Goal: Task Accomplishment & Management: Manage account settings

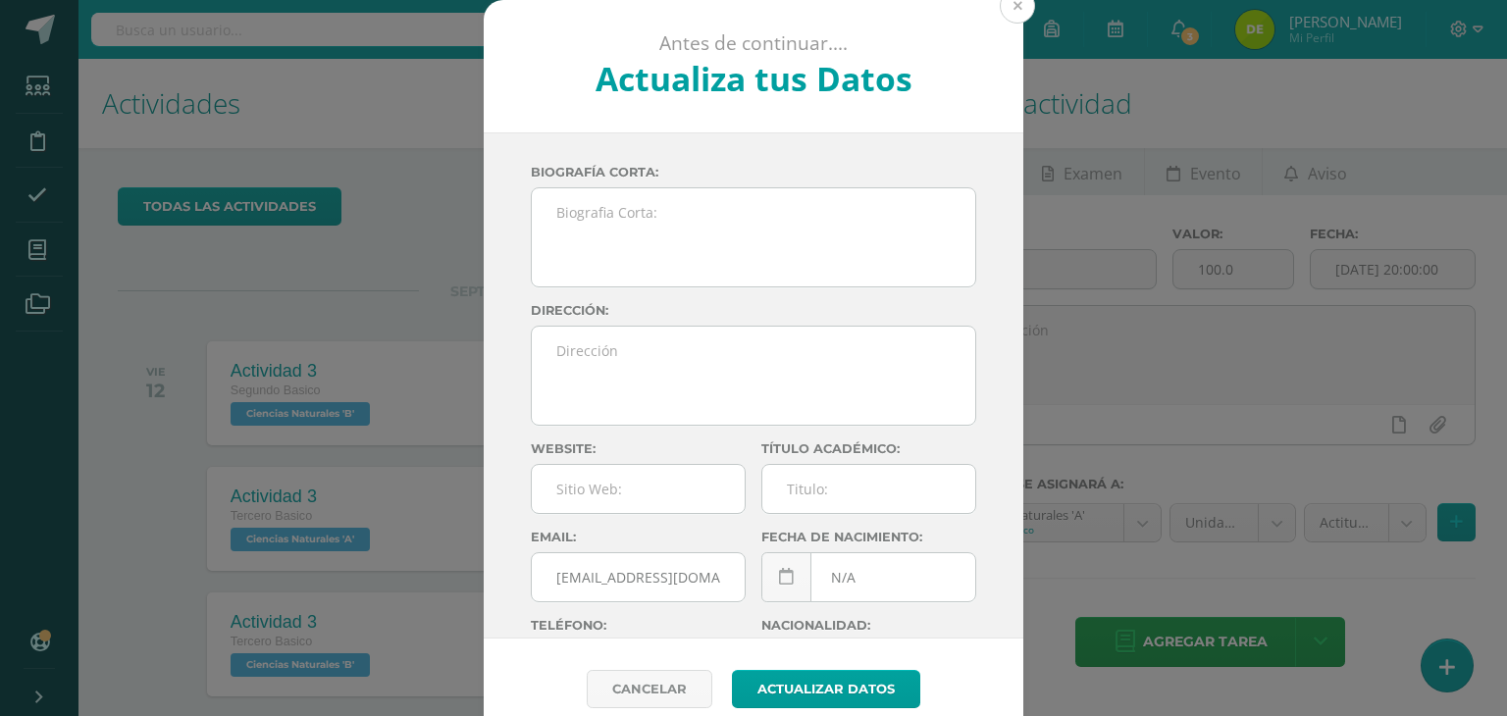
click at [1019, 4] on button at bounding box center [1017, 5] width 35 height 35
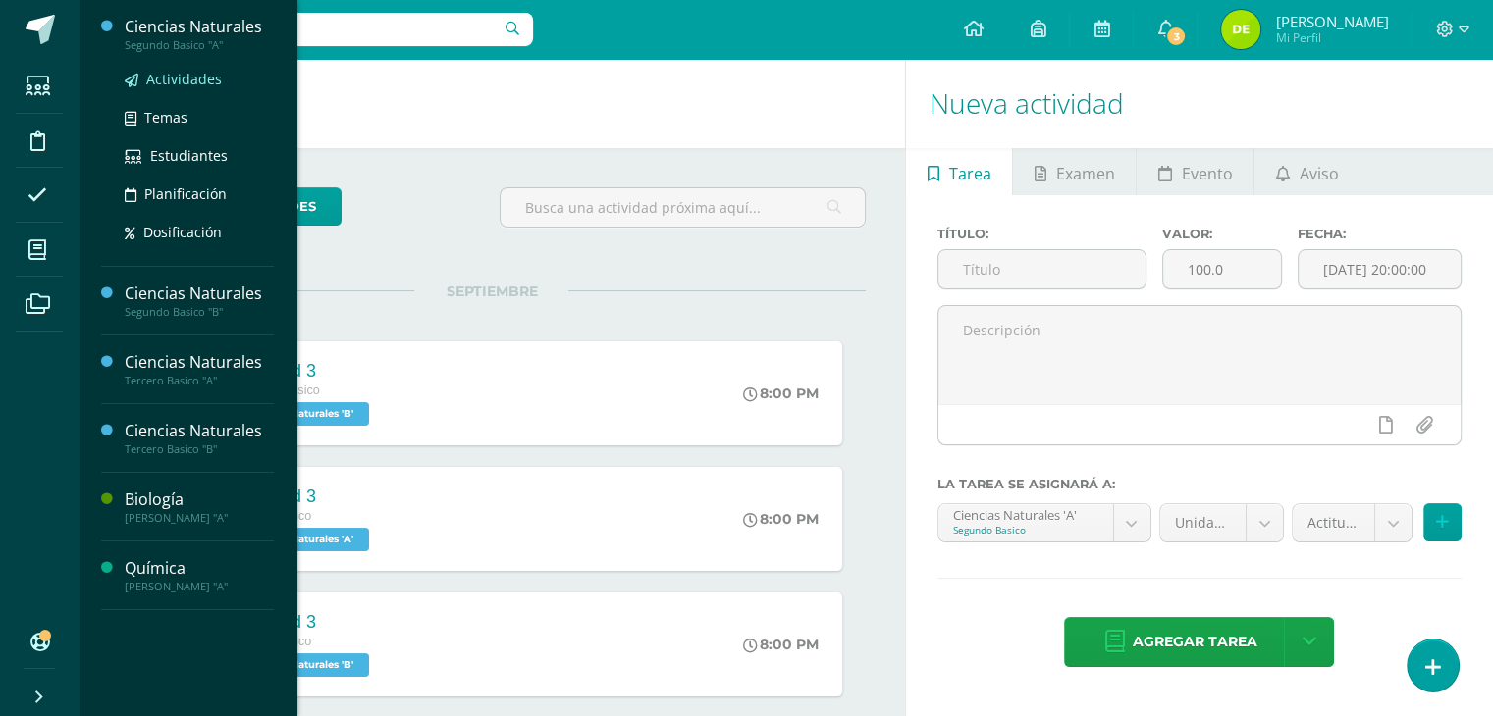
click at [189, 83] on span "Actividades" at bounding box center [184, 79] width 76 height 19
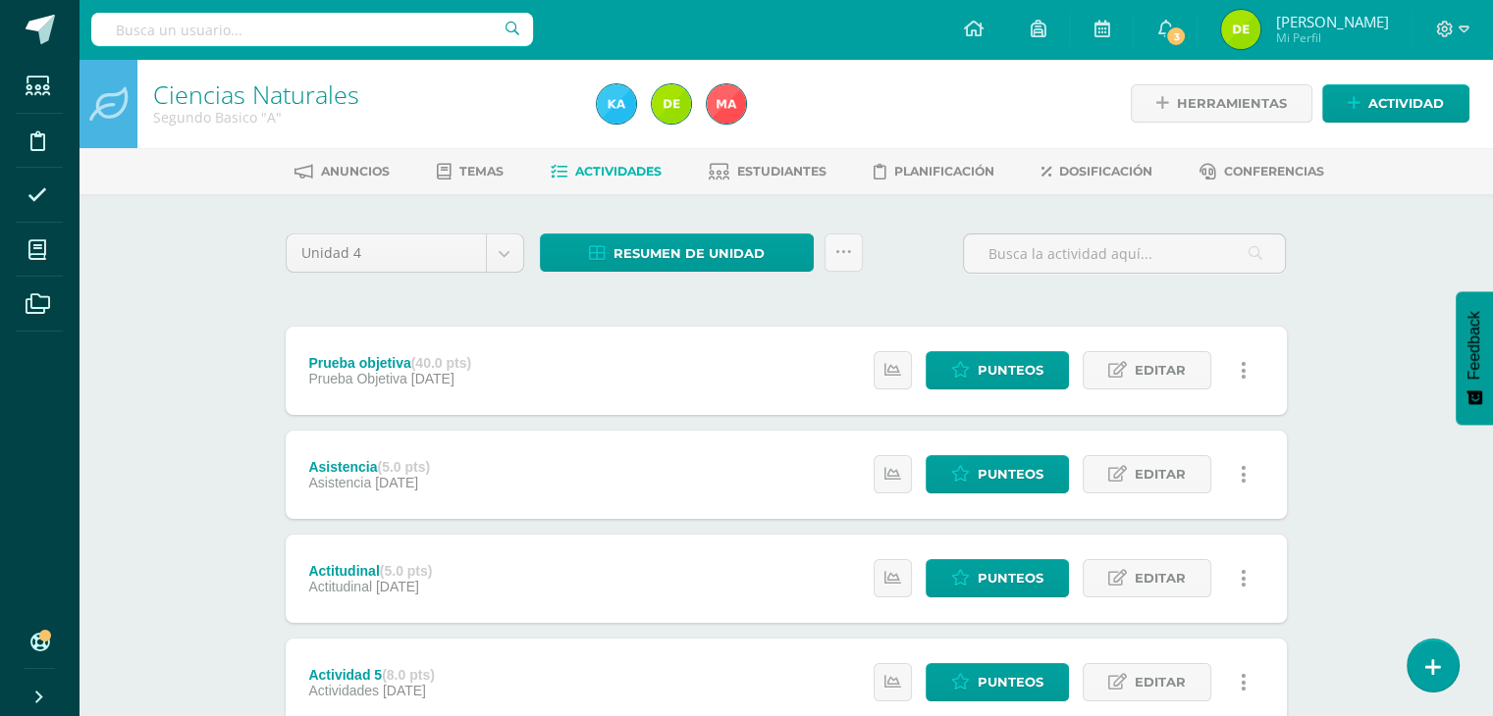
click at [1353, 329] on div "Ciencias Naturales Segundo Basico "A" Herramientas Detalle de asistencias Activ…" at bounding box center [786, 718] width 1414 height 1319
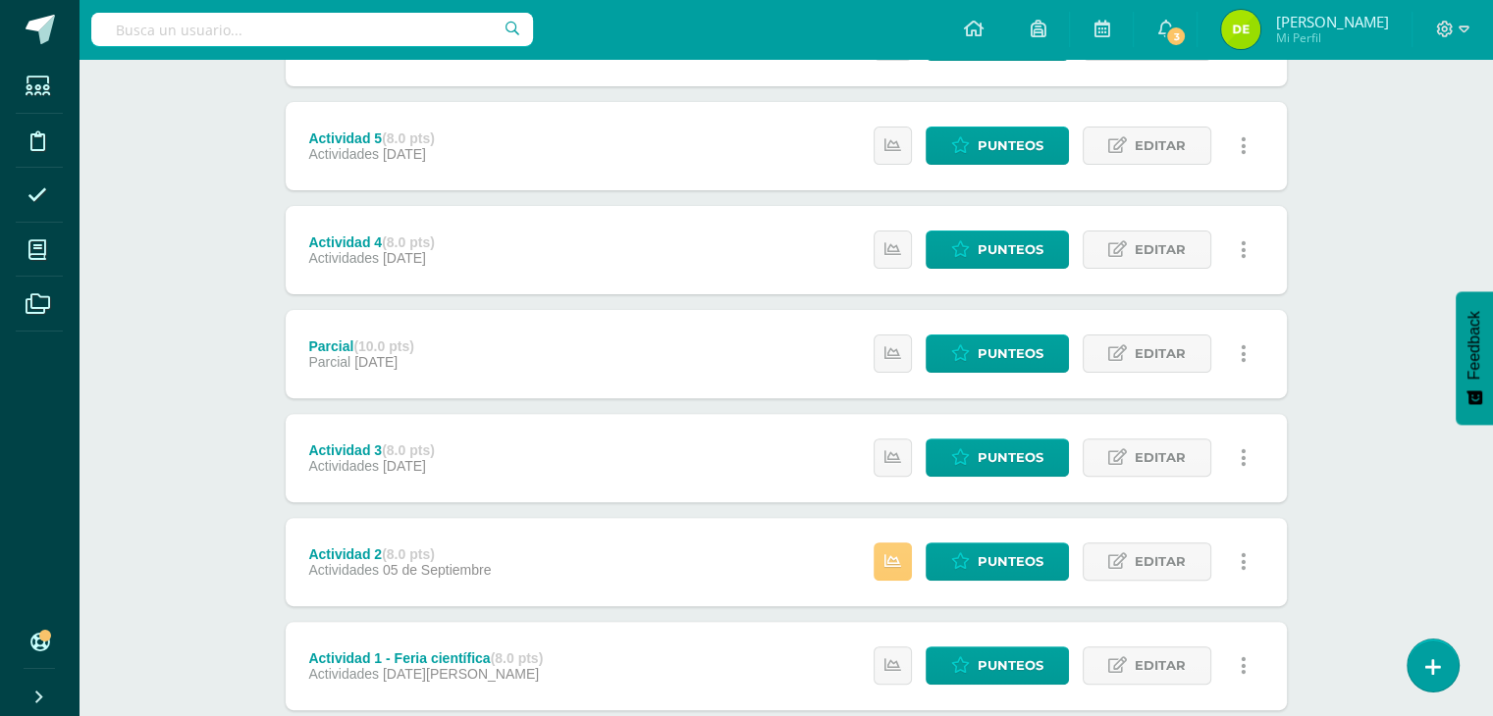
scroll to position [661, 0]
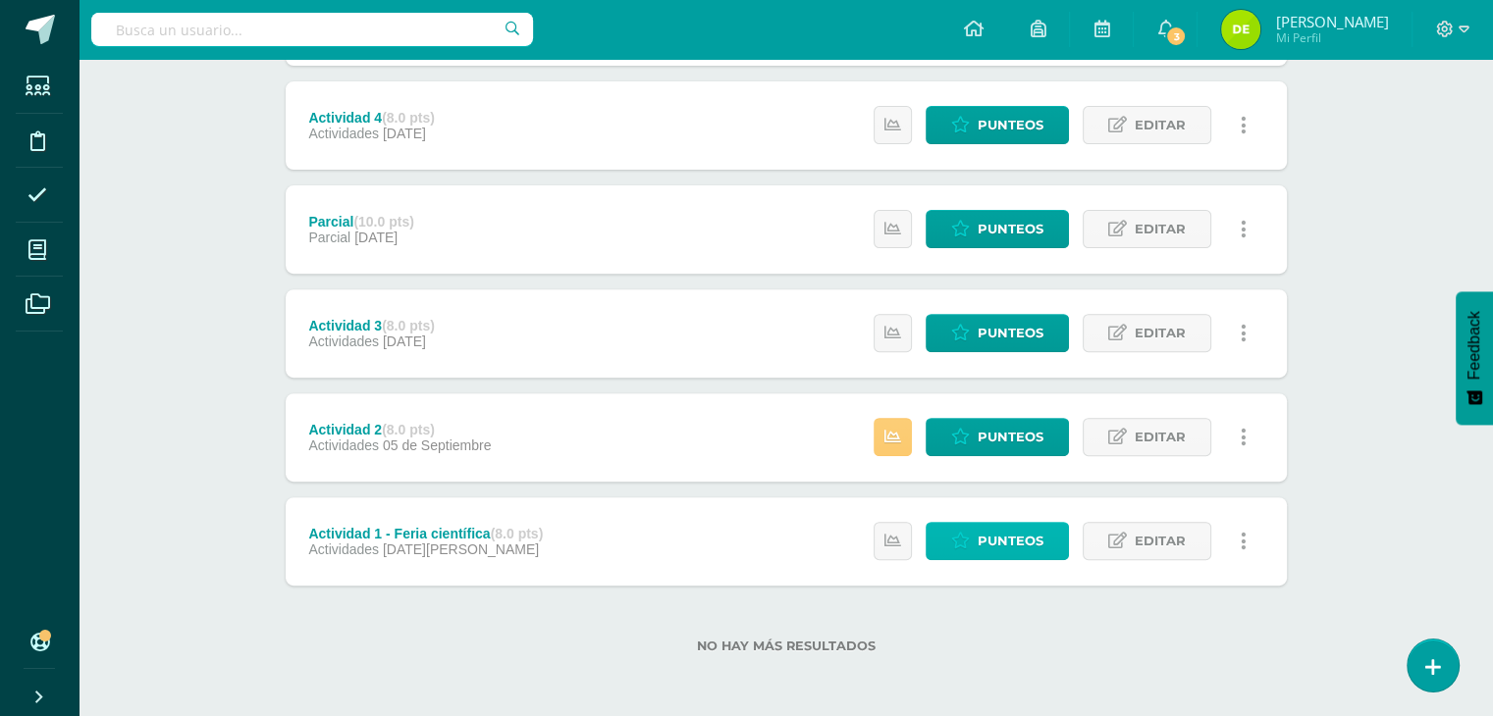
click at [1045, 541] on link "Punteos" at bounding box center [996, 541] width 143 height 38
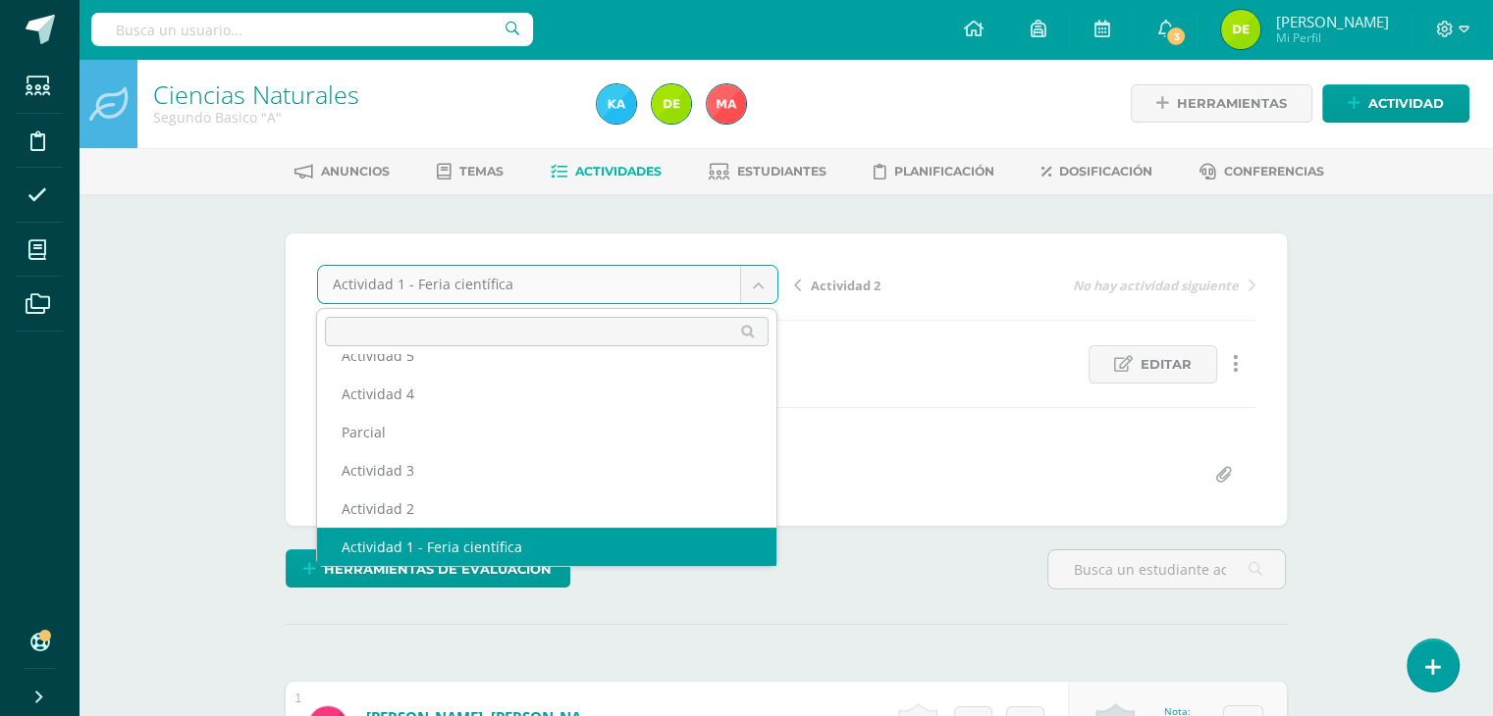
scroll to position [122, 0]
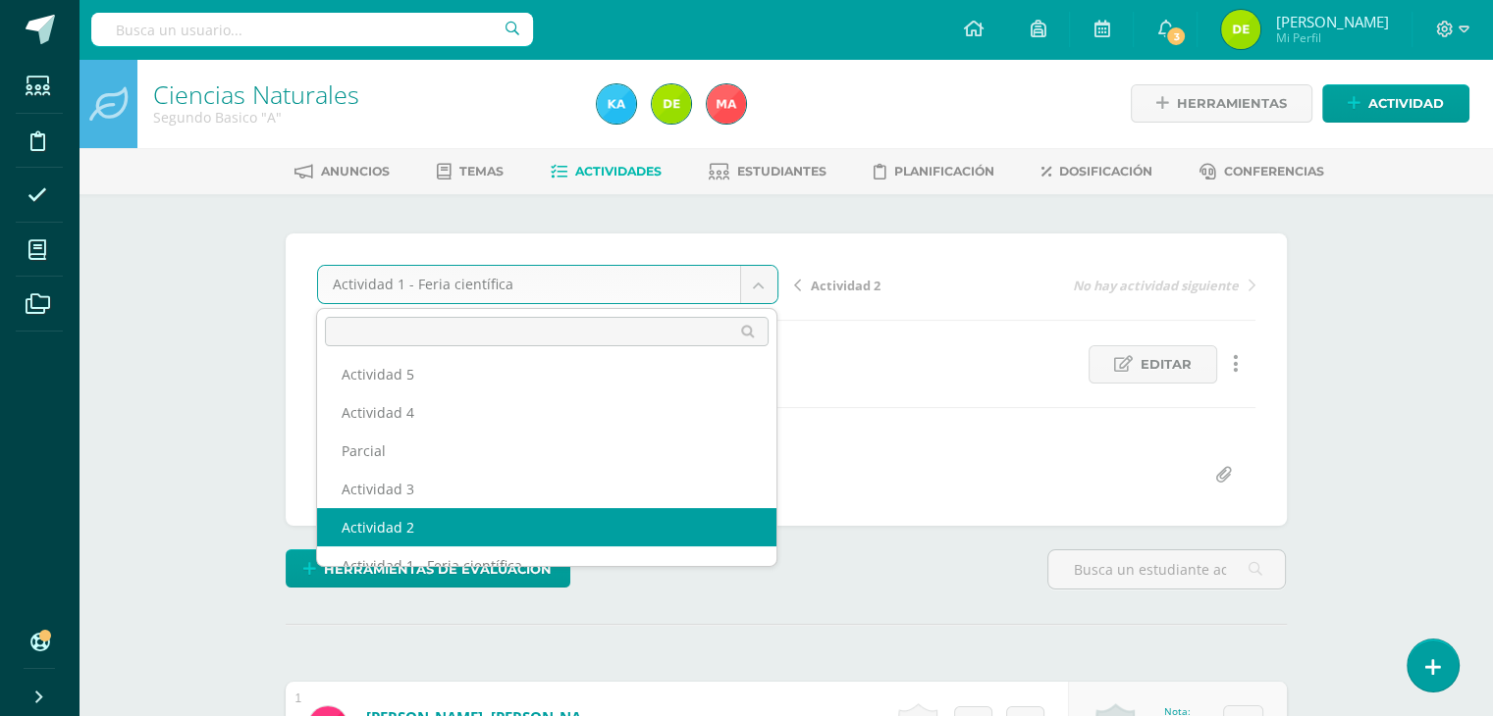
select select "/dashboard/teacher/grade-activity/122618/"
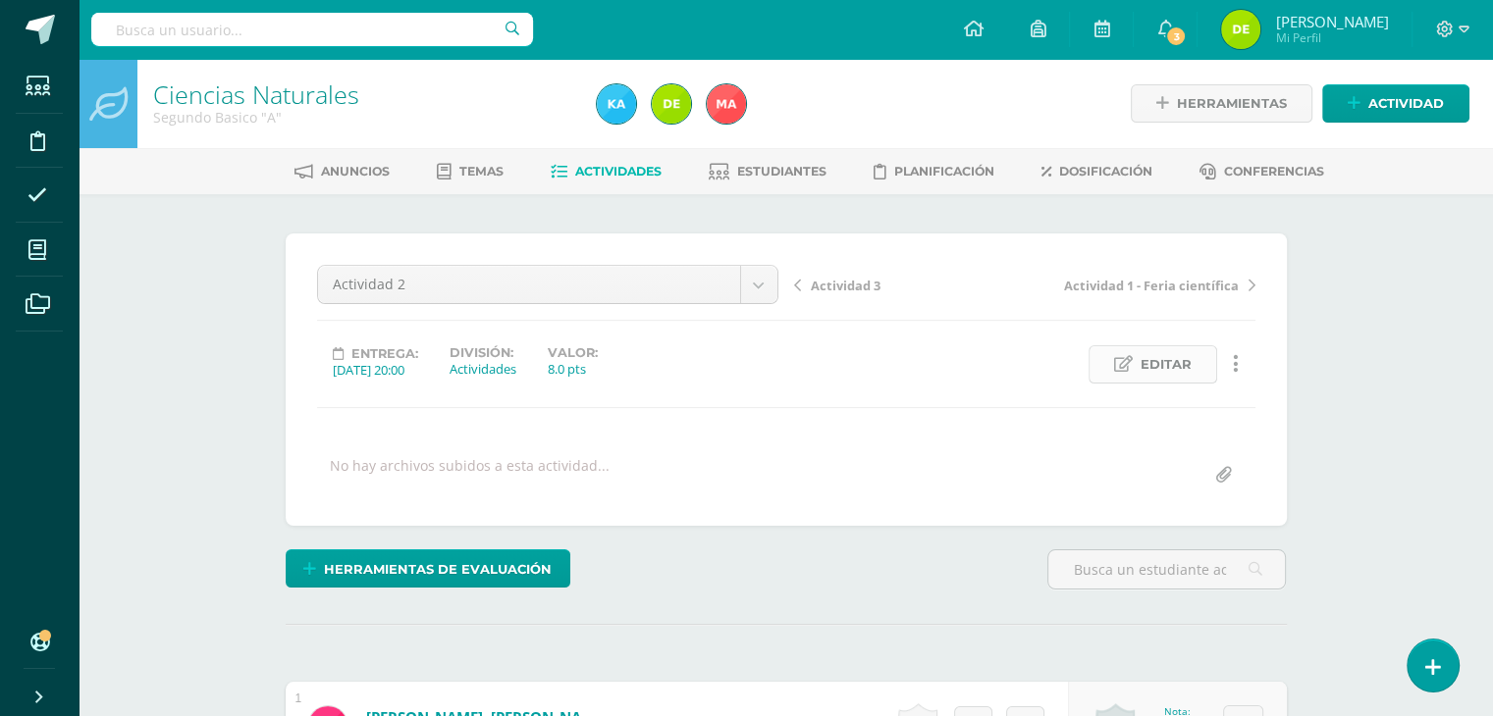
click at [1171, 359] on span "Editar" at bounding box center [1165, 364] width 51 height 36
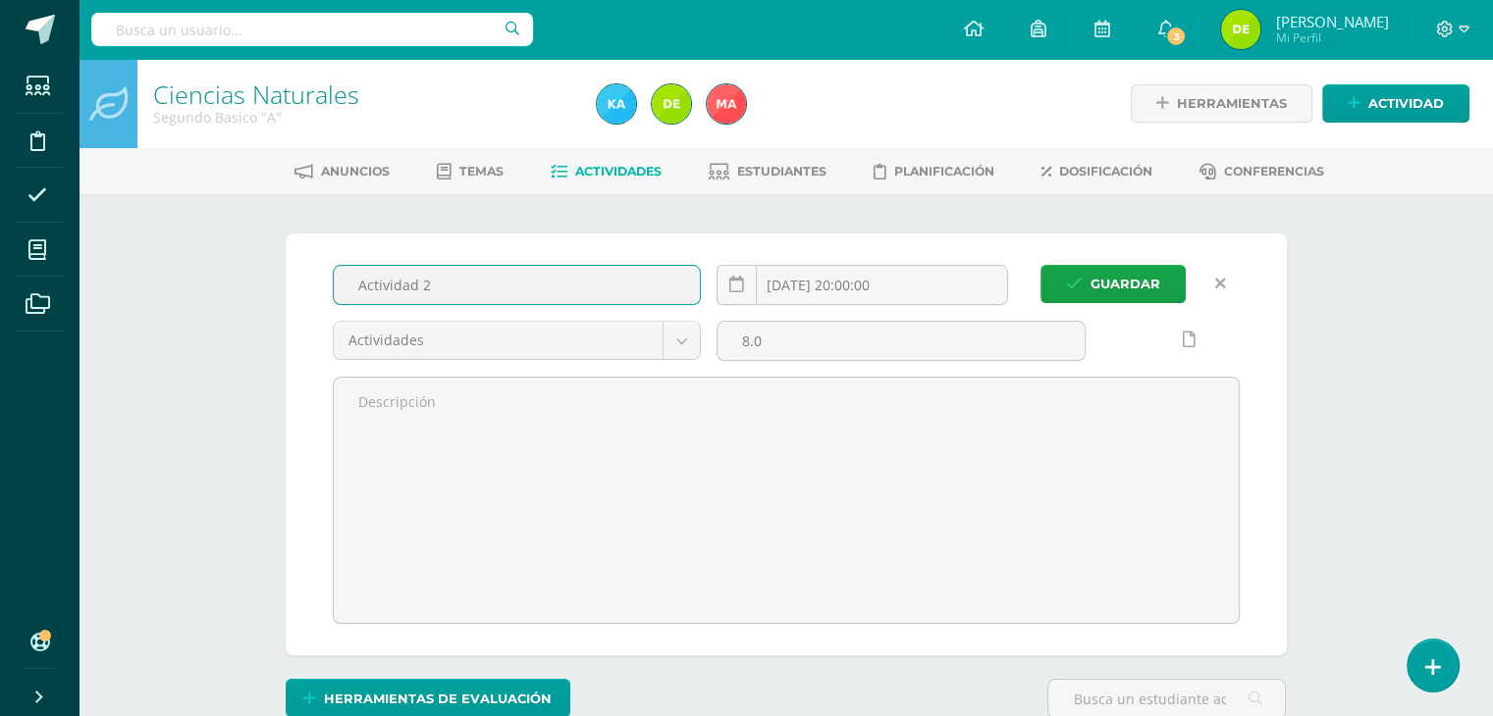
click at [559, 274] on input "Actividad 2" at bounding box center [517, 285] width 367 height 38
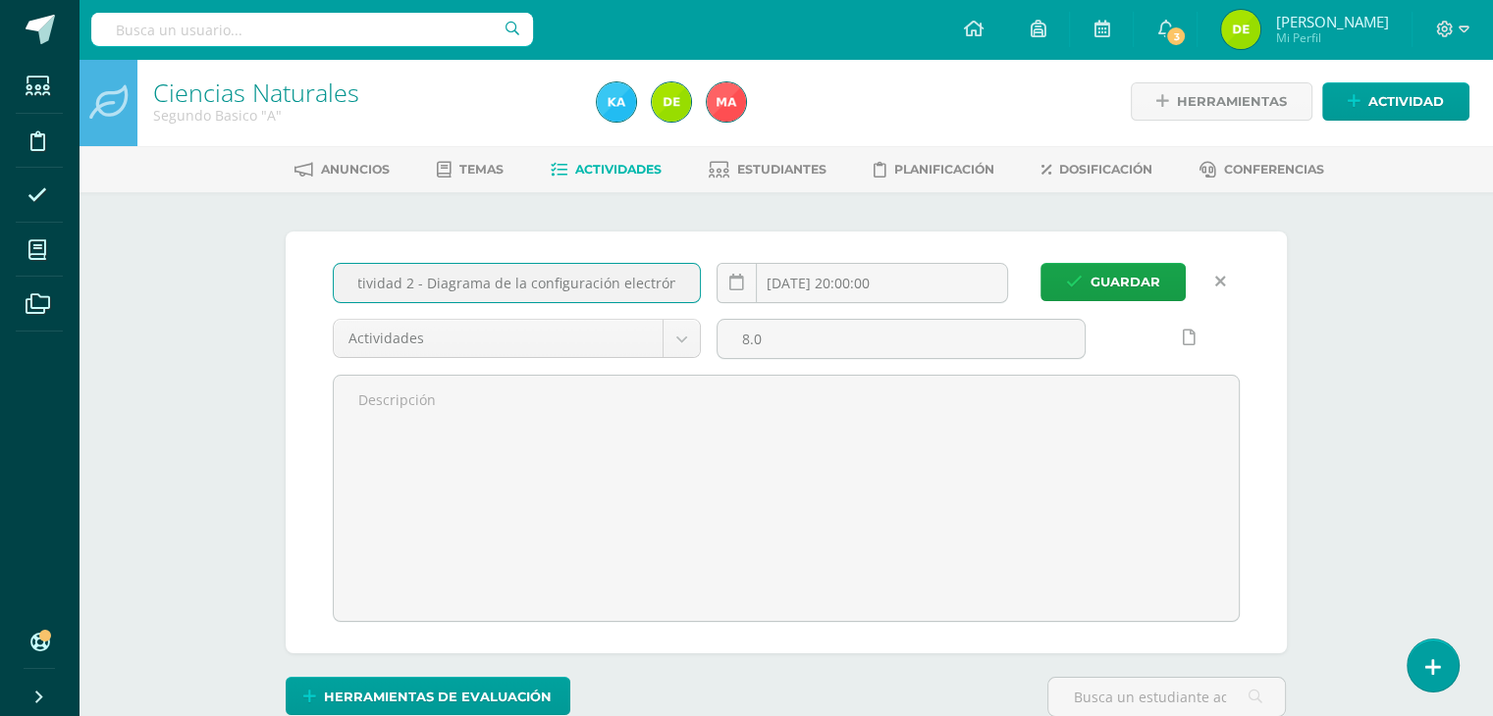
scroll to position [0, 27]
type input "Actividad 2 - Diagrama de la configuración electrónica"
click at [1120, 280] on span "Guardar" at bounding box center [1125, 282] width 70 height 36
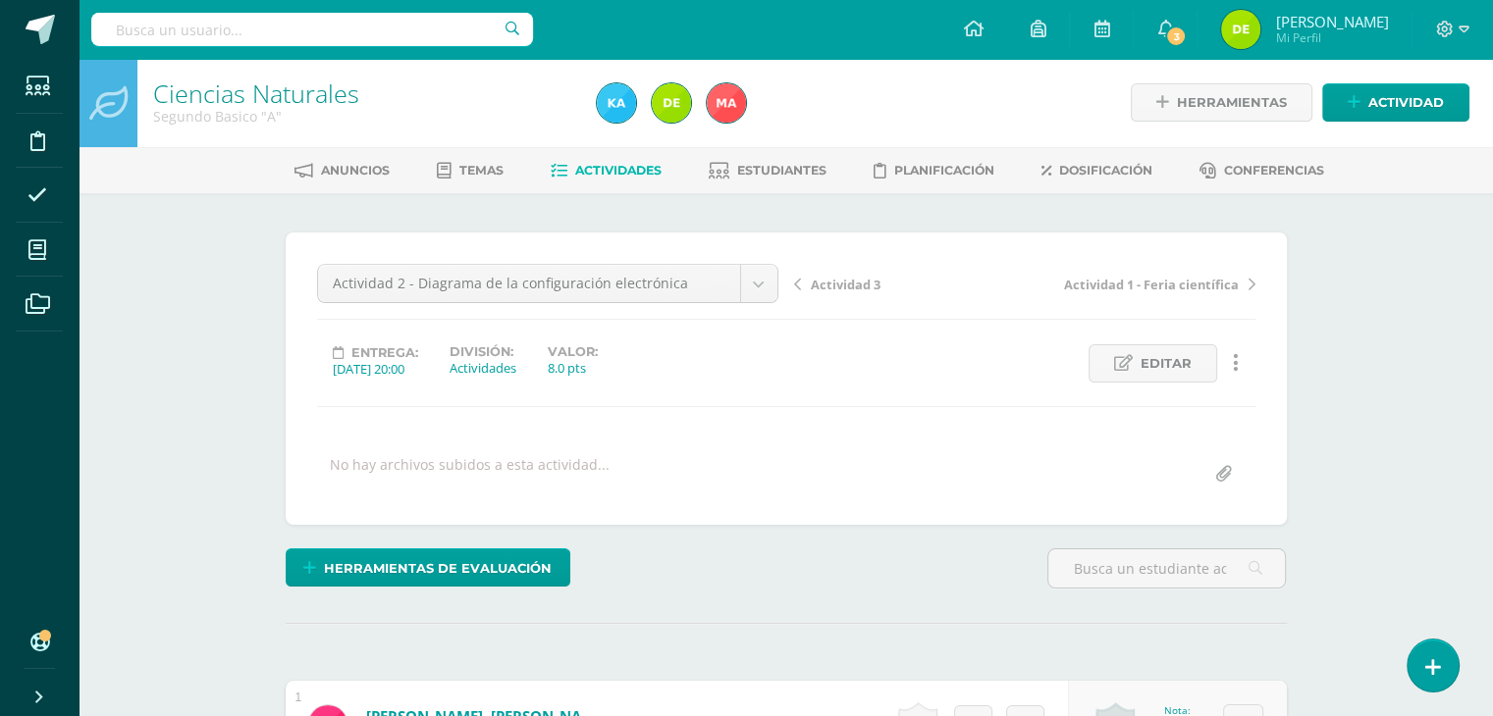
scroll to position [2, 0]
click at [1187, 370] on span "Editar" at bounding box center [1165, 362] width 51 height 36
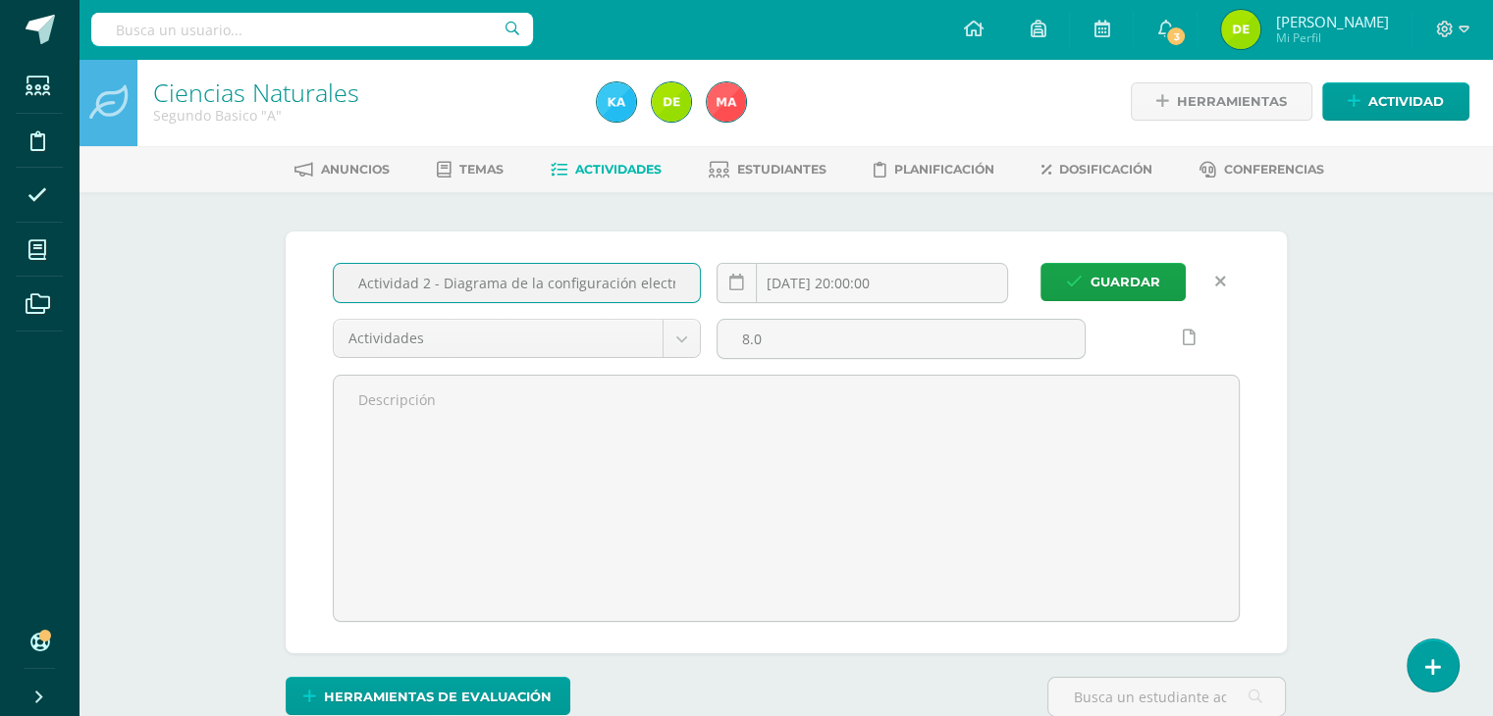
click at [689, 284] on input "Actividad 2 - Diagrama de la configuración electrónica" at bounding box center [517, 283] width 367 height 38
click at [646, 269] on input "Actividad 2 - Diagrama de la configuración electrónica" at bounding box center [517, 283] width 367 height 38
type input "Actividad 2 - Diagrama de Moeller"
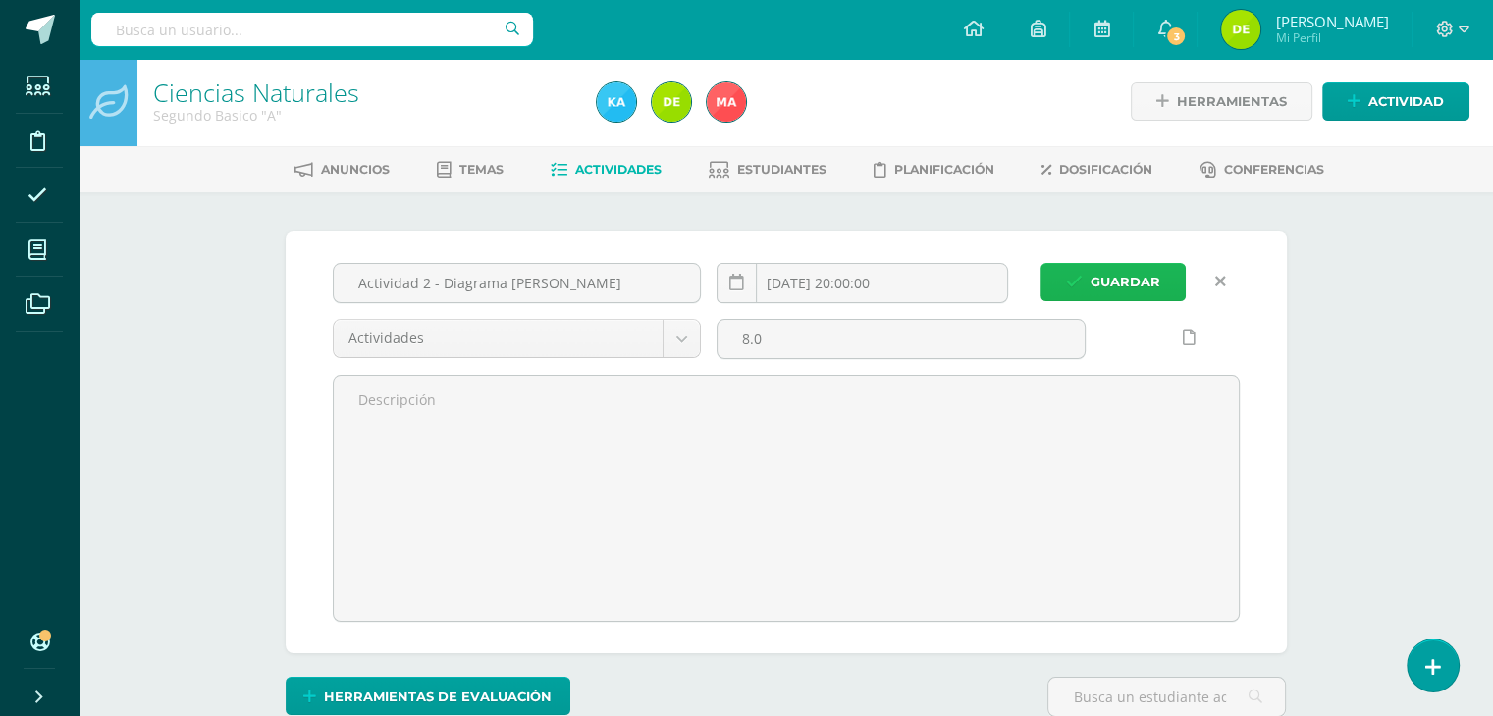
click at [1109, 277] on span "Guardar" at bounding box center [1125, 282] width 70 height 36
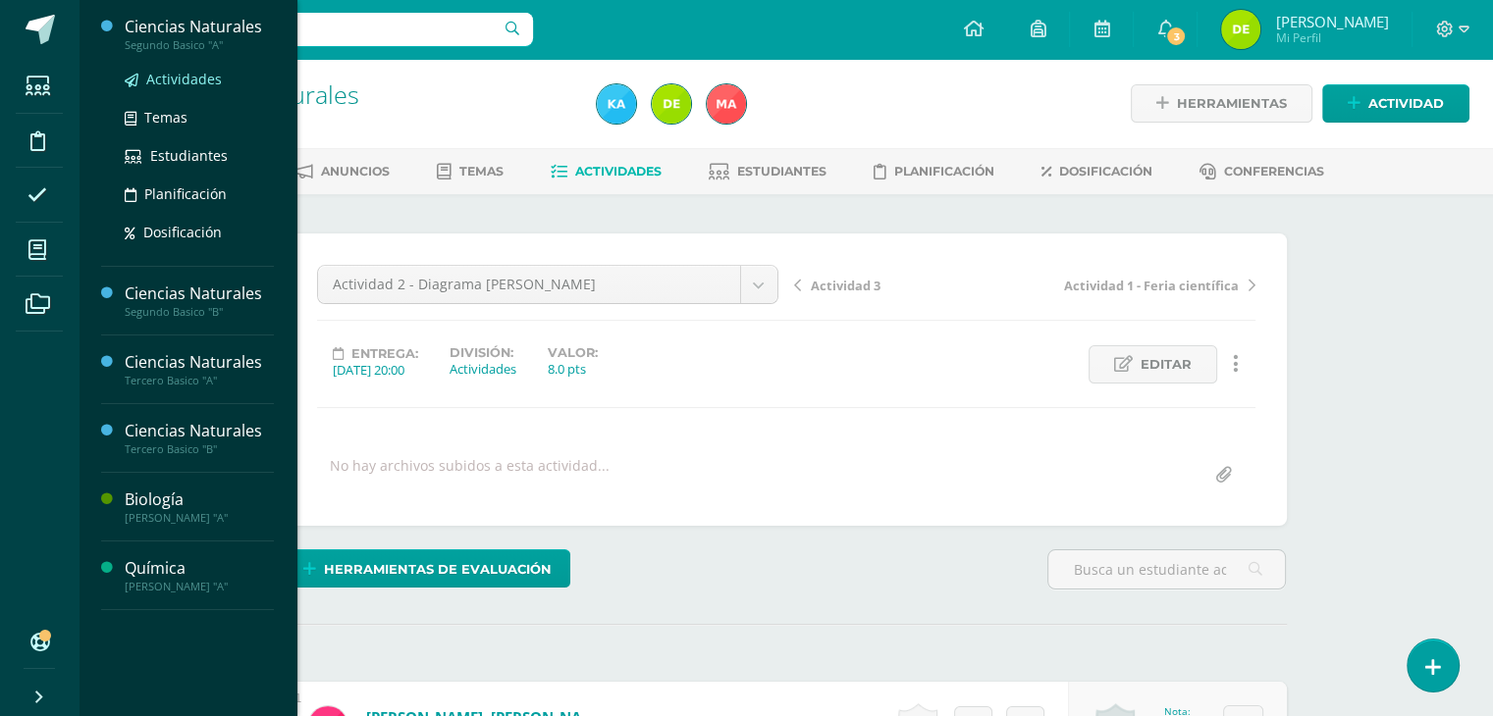
click at [209, 85] on span "Actividades" at bounding box center [184, 79] width 76 height 19
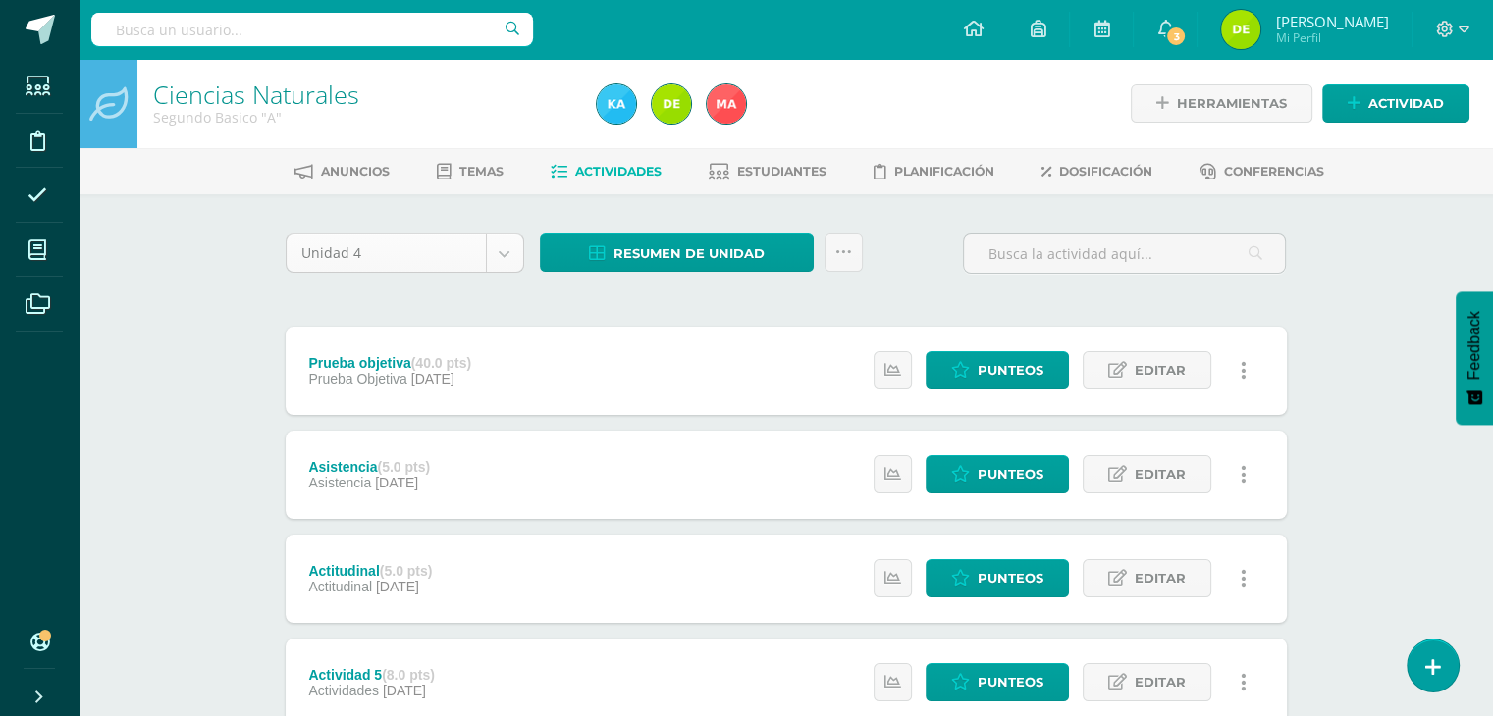
click at [512, 240] on body "Estudiantes Disciplina Asistencia Mis cursos Archivos Soporte Ayuda Reportar un…" at bounding box center [746, 689] width 1493 height 1378
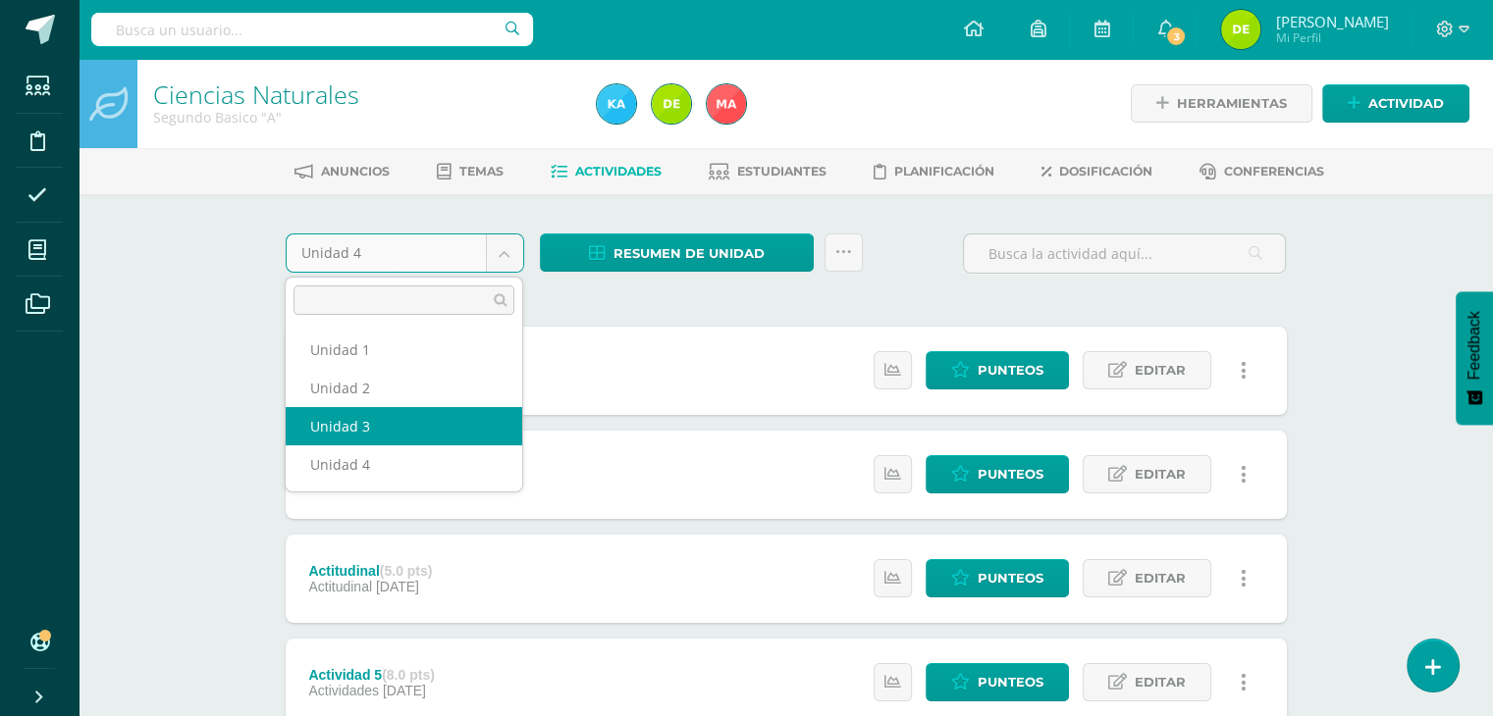
select select "Unidad 3"
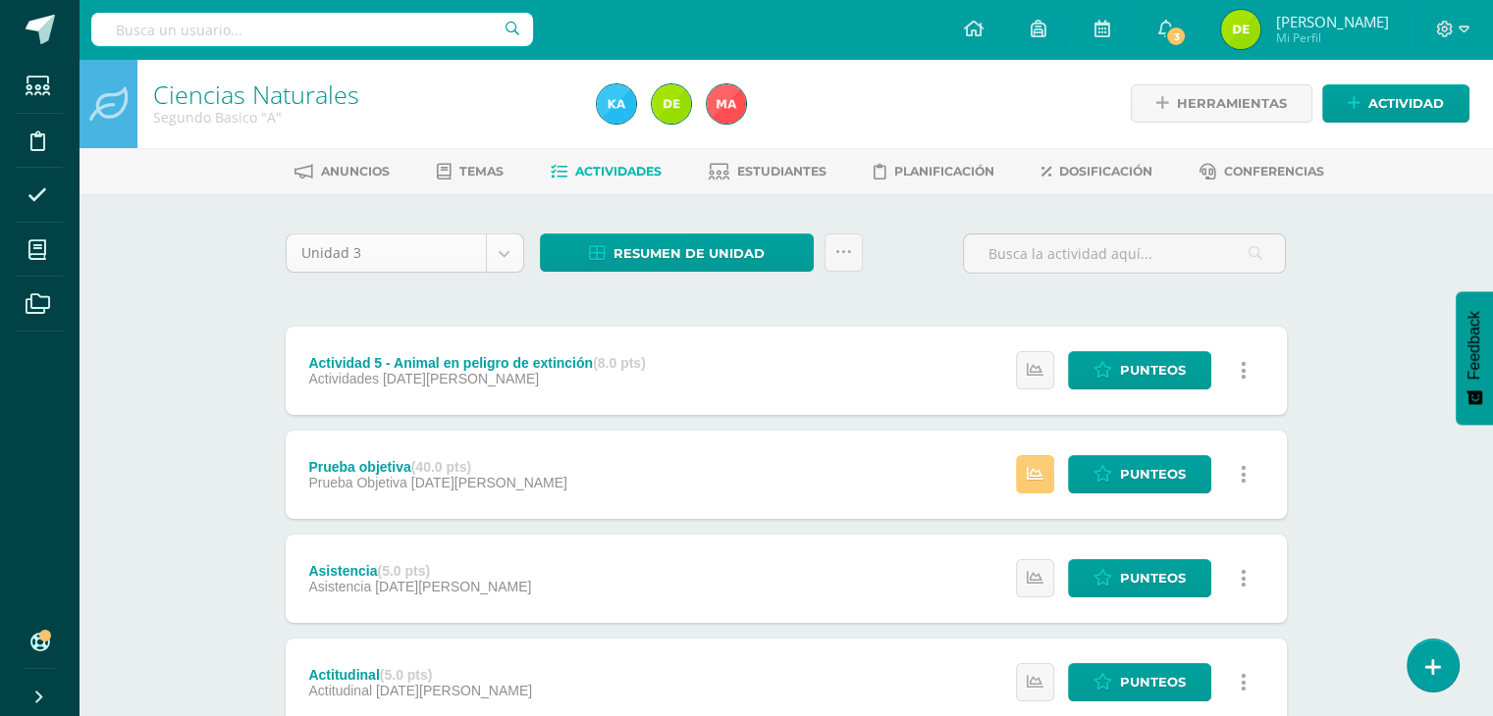
click at [500, 251] on body "Estudiantes Disciplina Asistencia Mis cursos Archivos Soporte Ayuda Reportar un…" at bounding box center [746, 689] width 1493 height 1378
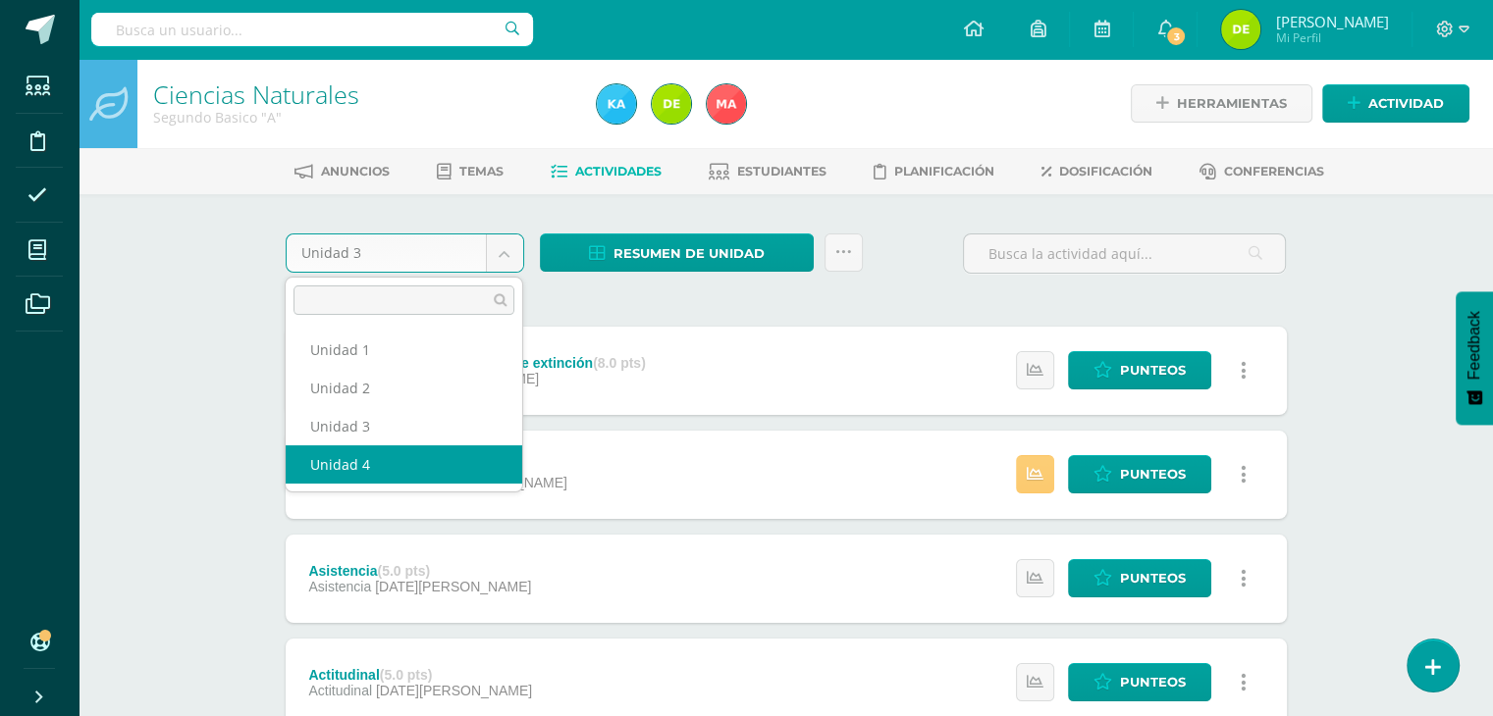
select select "Unidad 4"
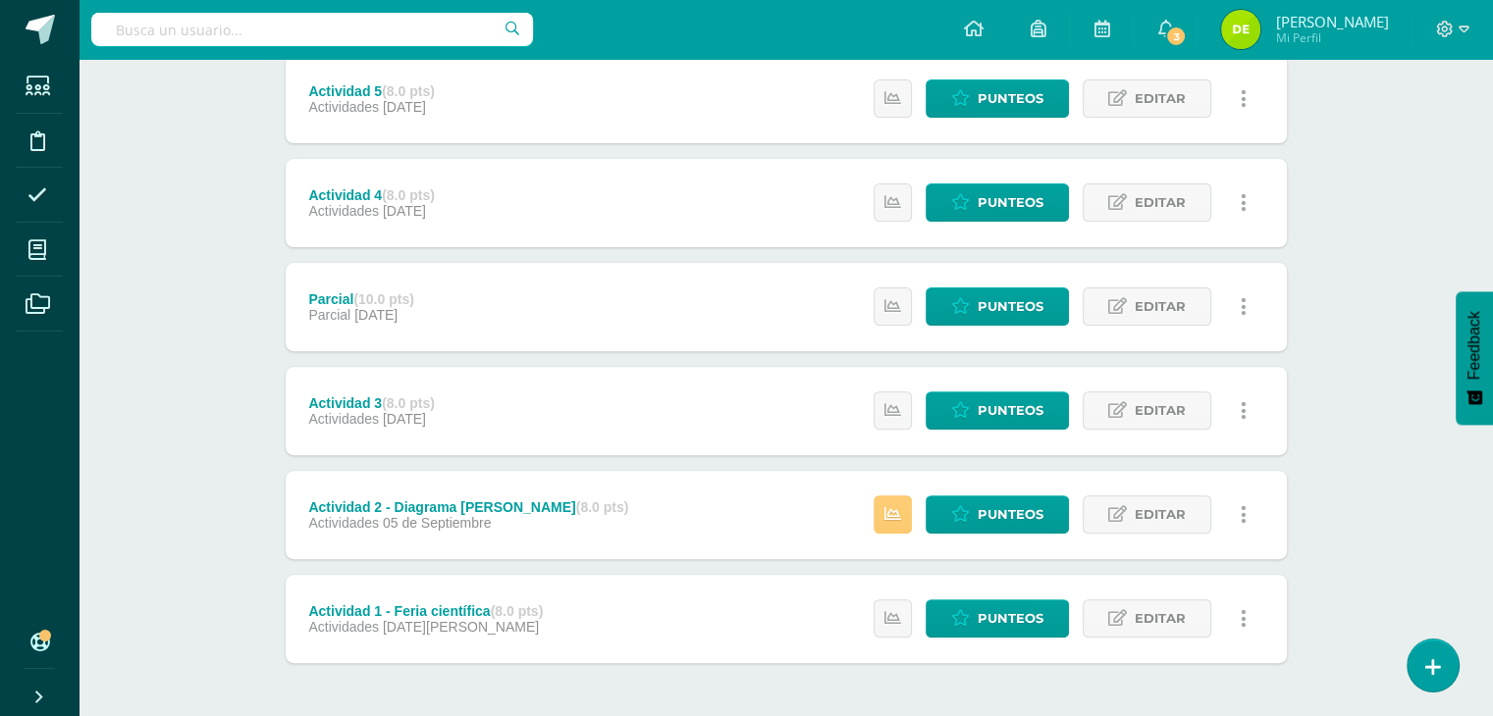
scroll to position [589, 0]
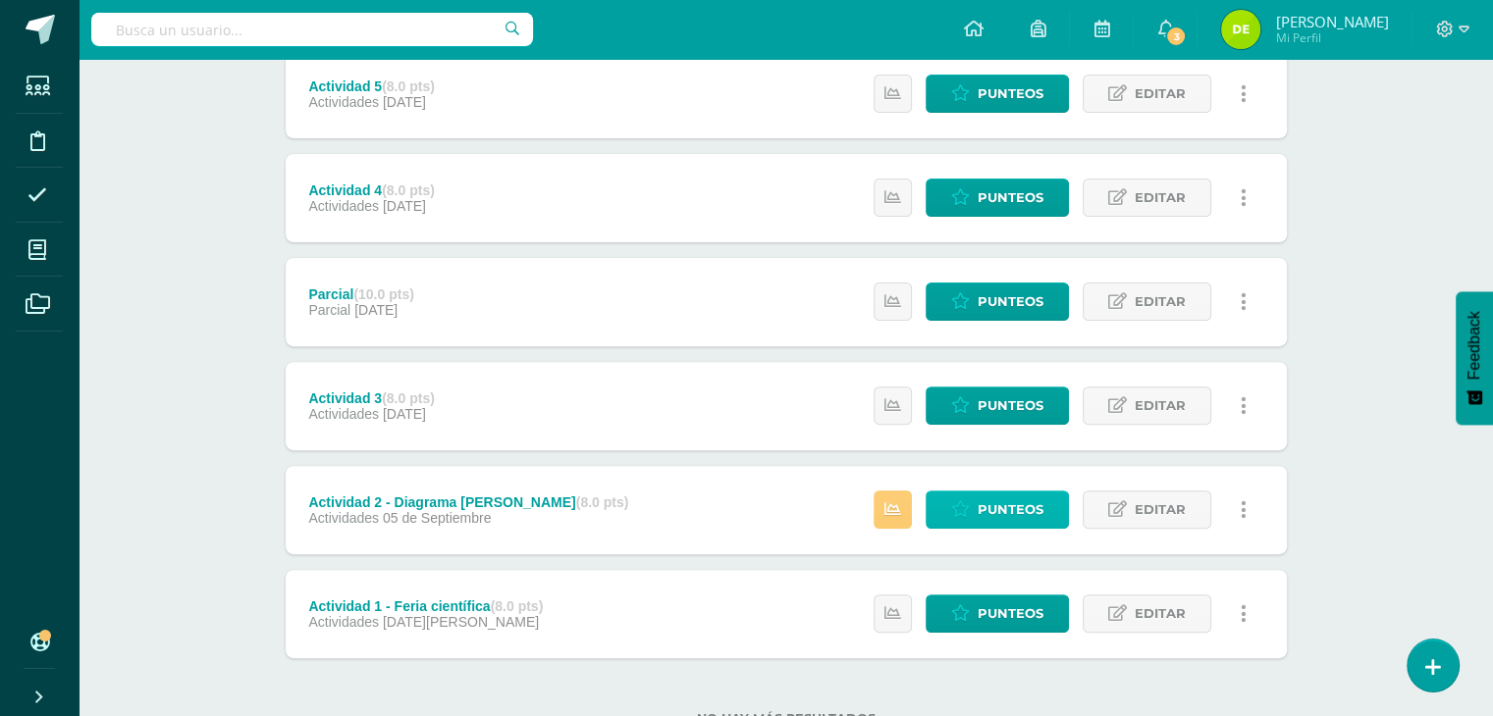
click at [1007, 503] on span "Punteos" at bounding box center [1010, 510] width 66 height 36
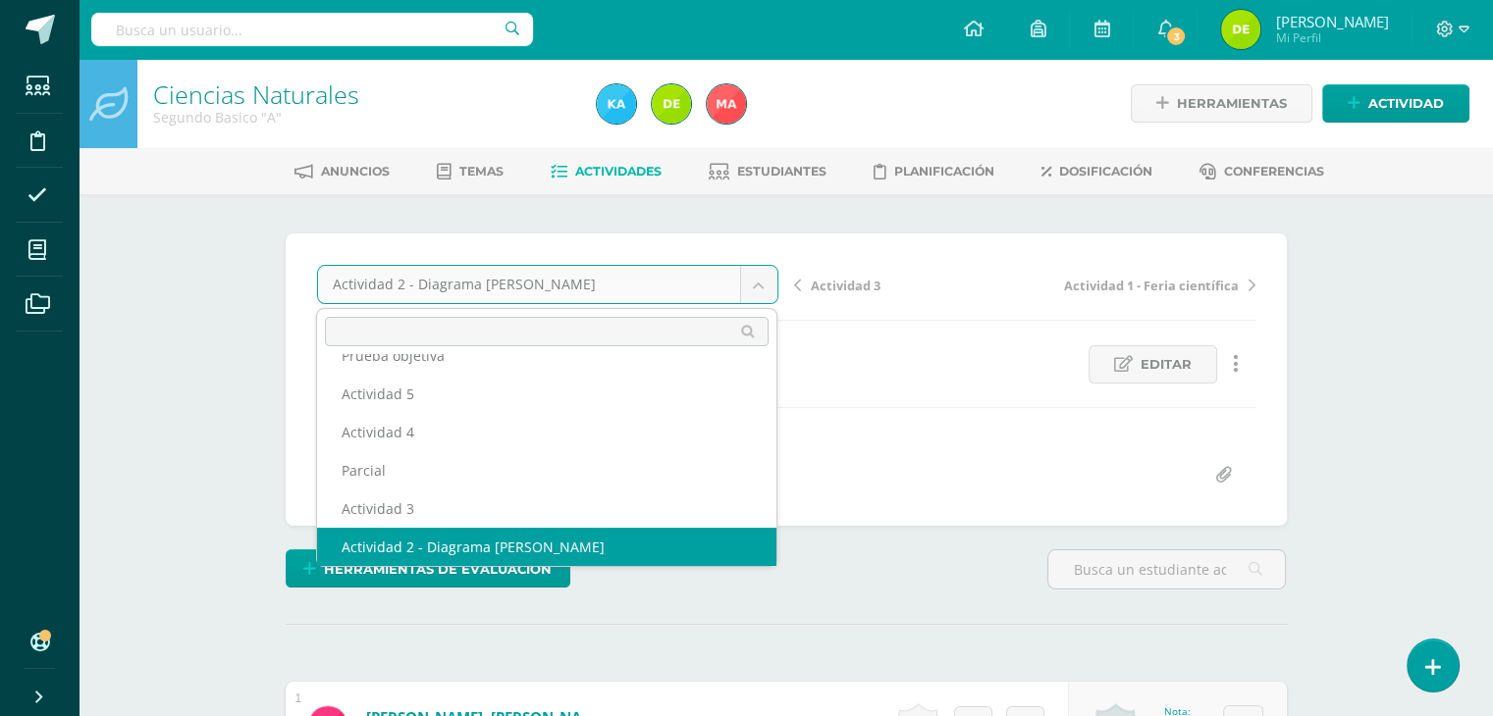
scroll to position [84, 0]
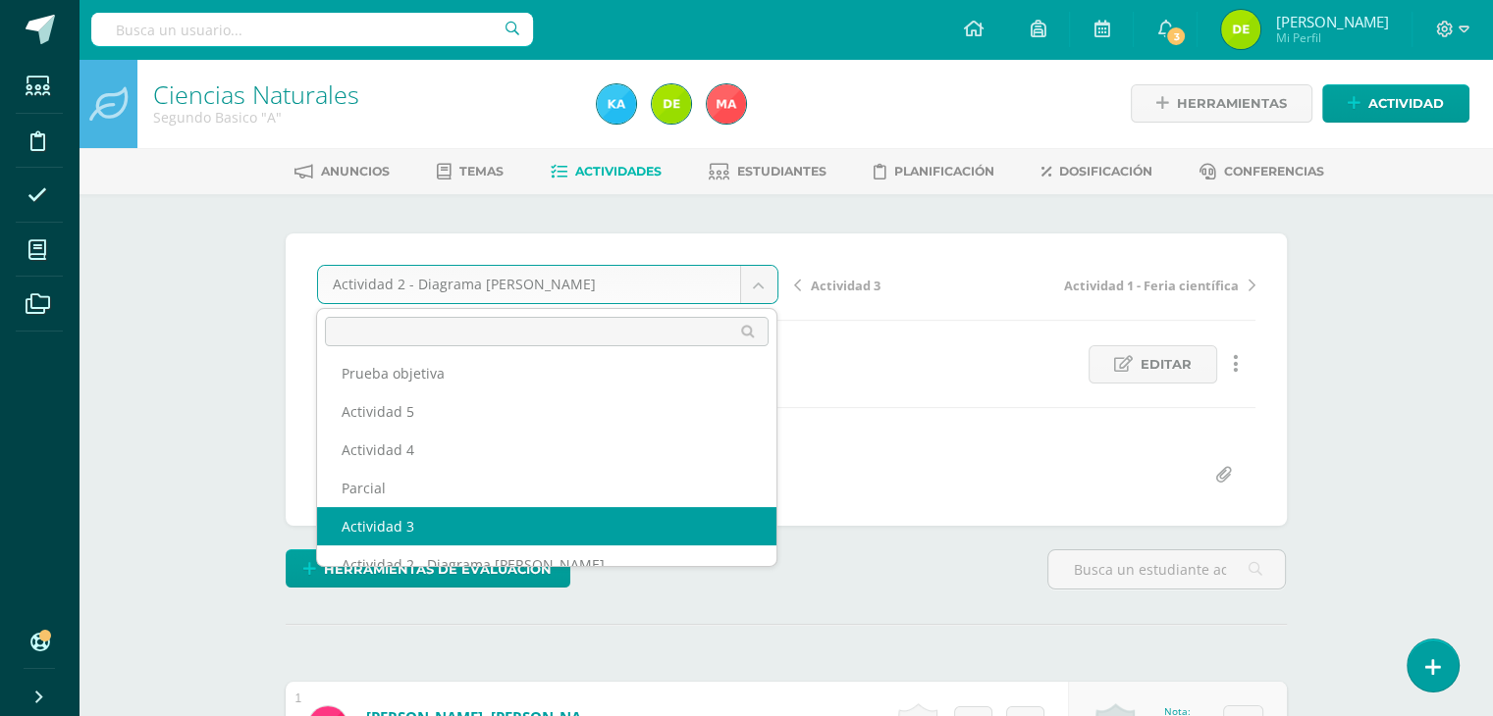
select select "/dashboard/teacher/grade-activity/122624/"
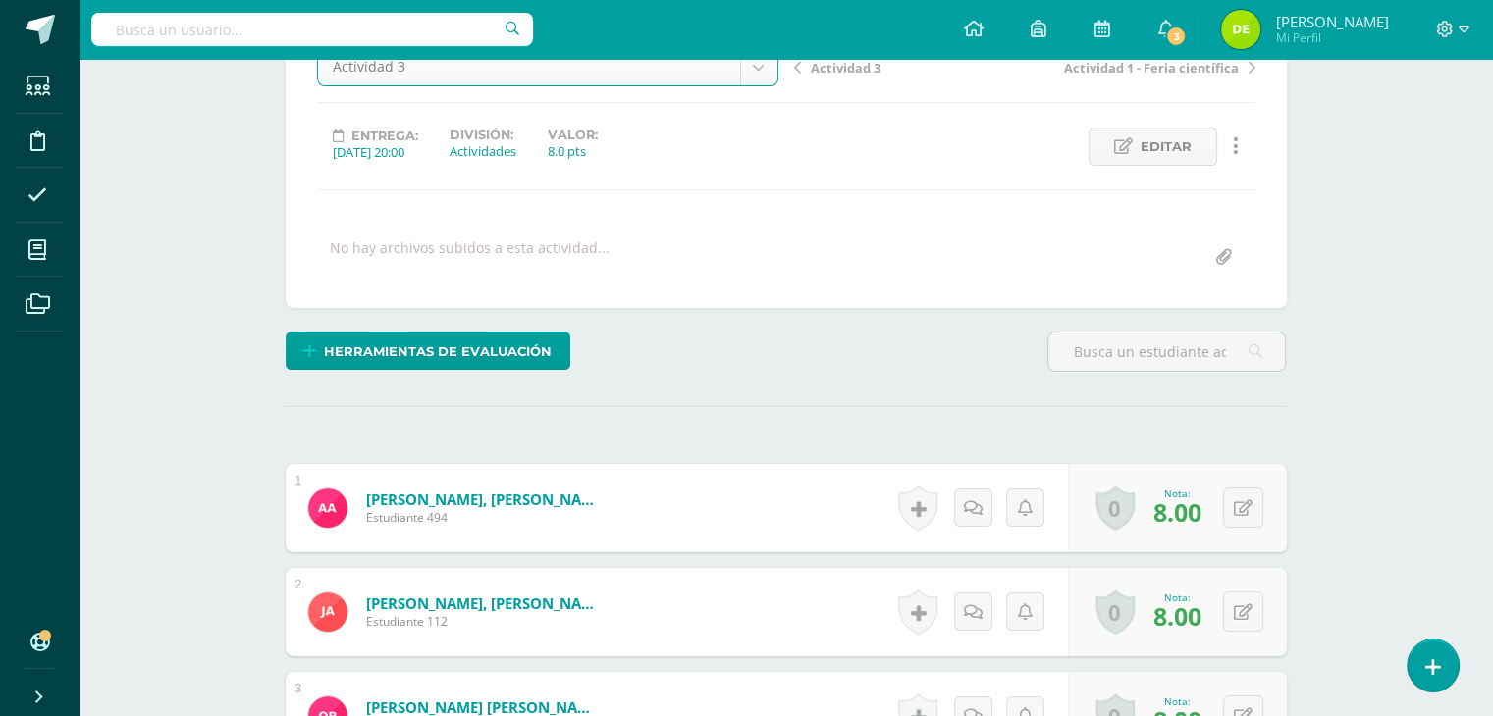
scroll to position [393, 0]
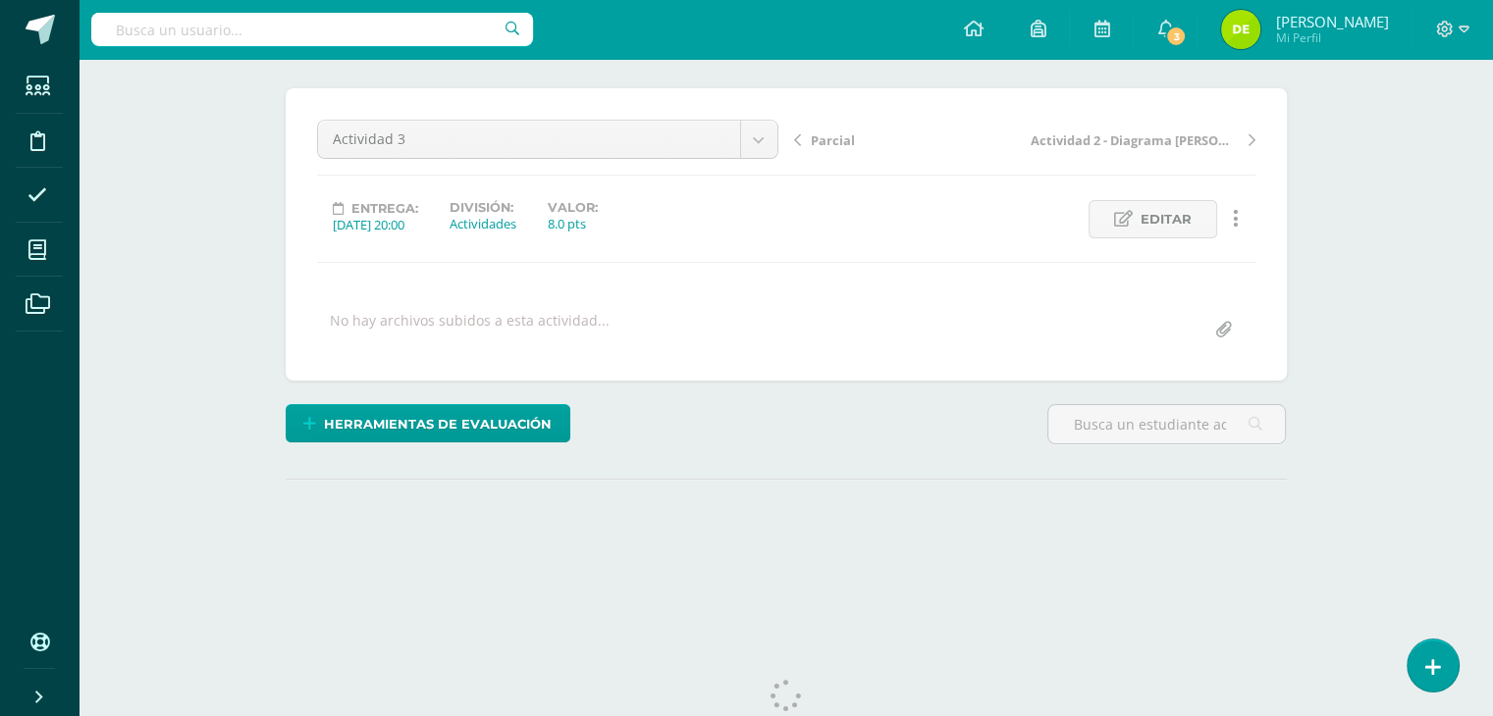
scroll to position [145, 0]
click at [1168, 216] on span "Editar" at bounding box center [1165, 219] width 51 height 36
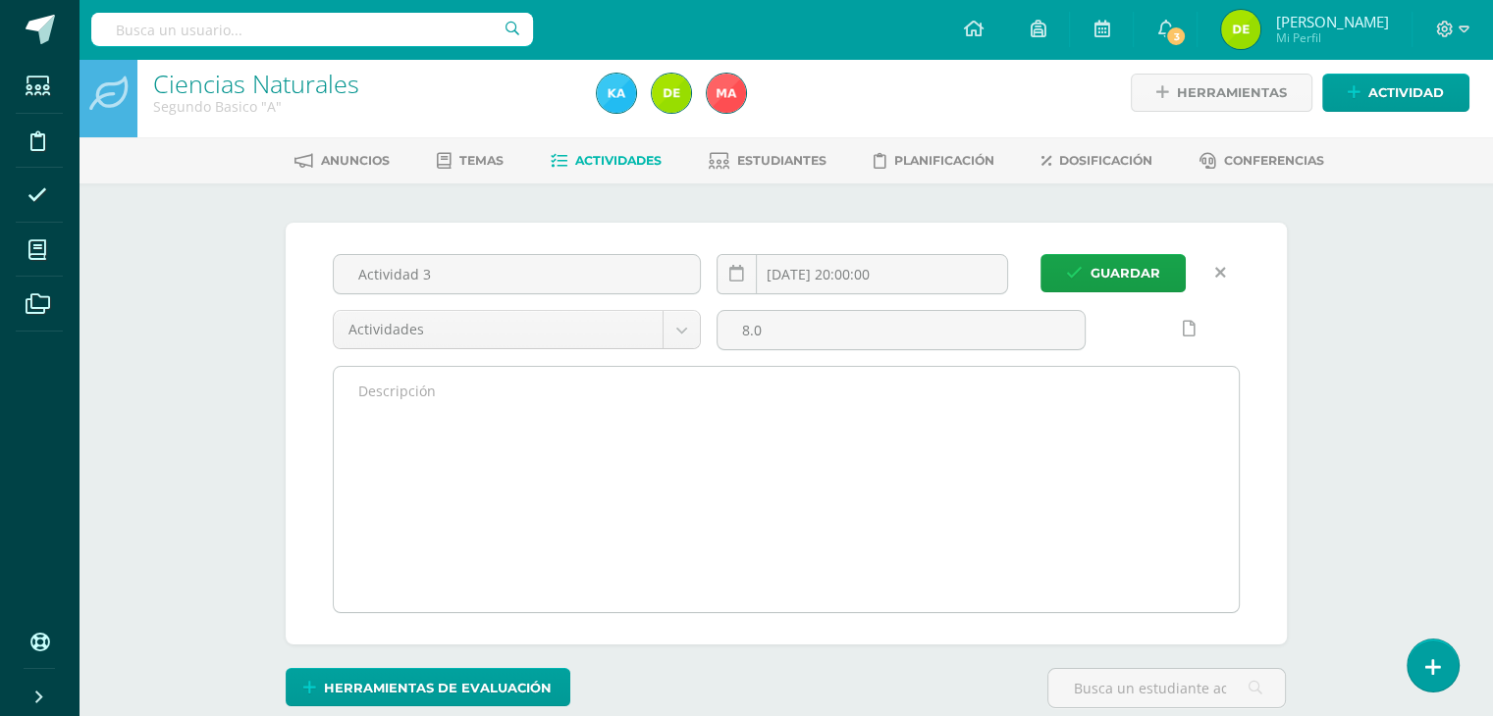
scroll to position [0, 0]
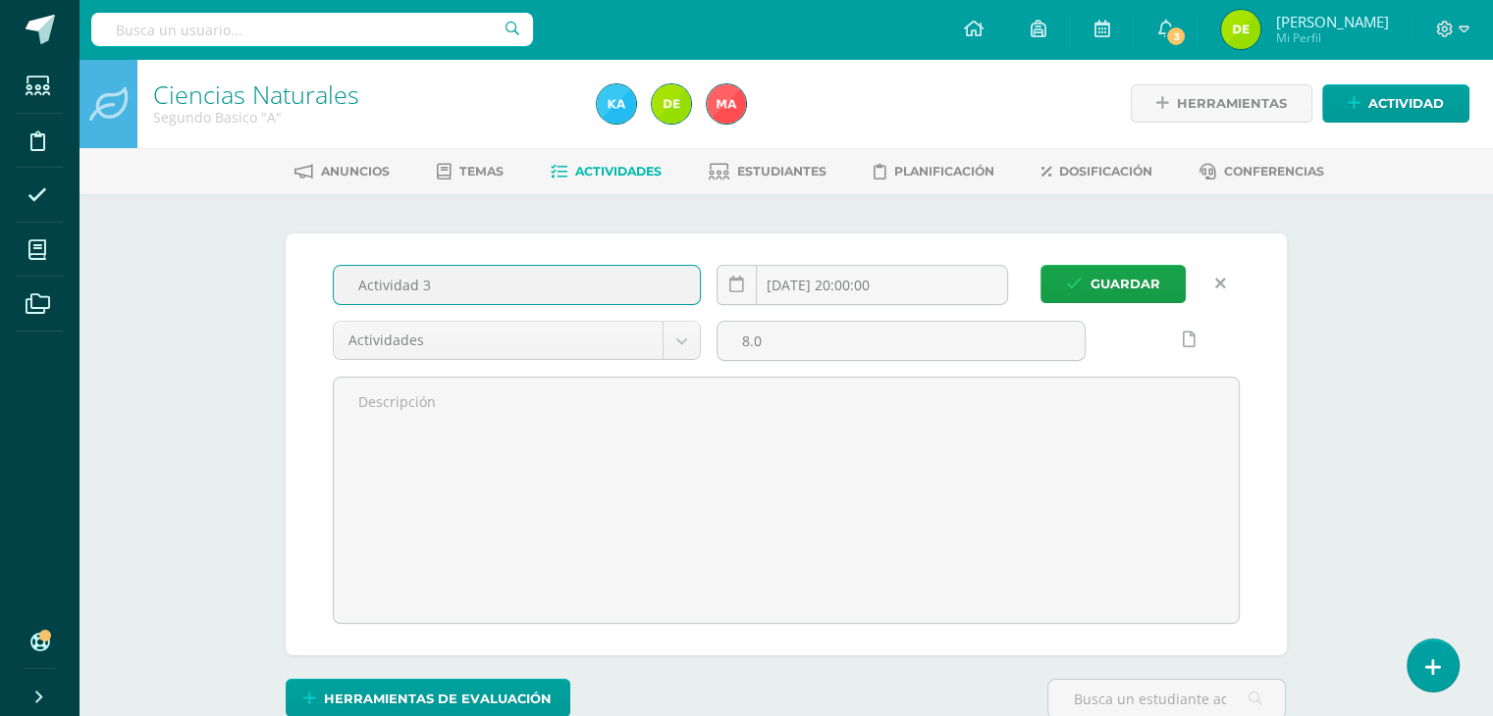
click at [552, 296] on input "Actividad 3" at bounding box center [517, 285] width 367 height 38
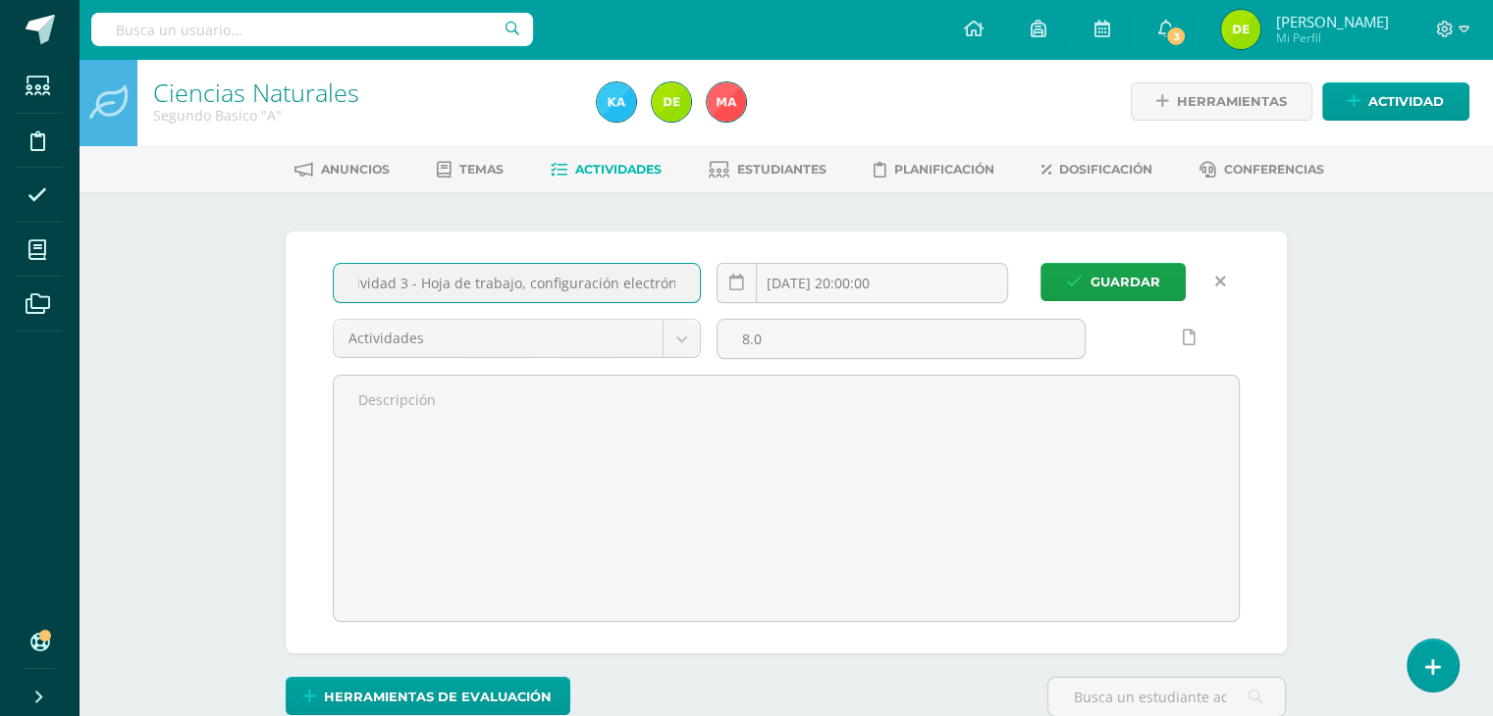
scroll to position [0, 30]
type input "Actividad 3 - Hoja de trabajo, configuración electrónica"
click at [1140, 268] on span "Guardar" at bounding box center [1125, 282] width 70 height 36
